Goal: Information Seeking & Learning: Check status

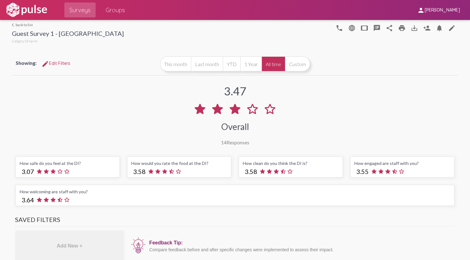
click at [22, 25] on link "arrow_back_ios back to list" at bounding box center [68, 24] width 112 height 5
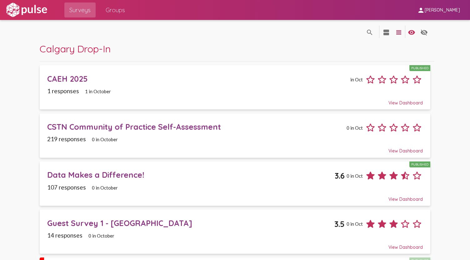
click at [84, 74] on div "CAEH 2025" at bounding box center [197, 79] width 301 height 10
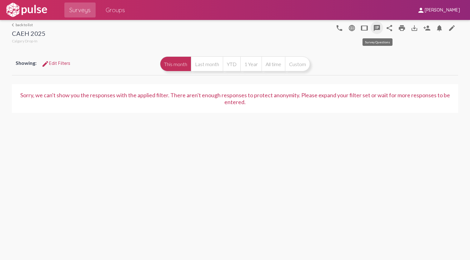
click at [374, 29] on mat-icon "speaker_notes" at bounding box center [376, 27] width 7 height 7
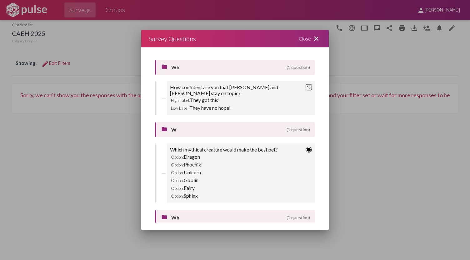
click at [309, 38] on div "Close close" at bounding box center [309, 38] width 37 height 17
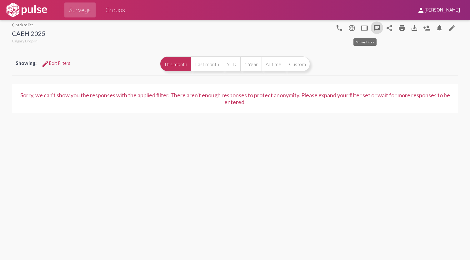
click at [364, 30] on mat-icon "tablet" at bounding box center [363, 27] width 7 height 7
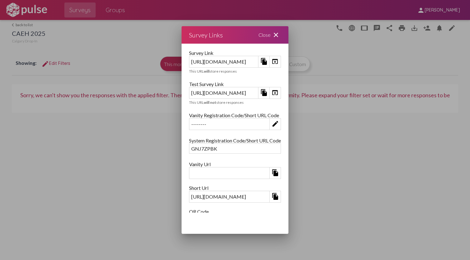
click at [279, 91] on mat-icon "open_in_browser" at bounding box center [274, 92] width 7 height 7
click at [280, 35] on mat-icon "close" at bounding box center [275, 34] width 7 height 7
